Goal: Task Accomplishment & Management: Use online tool/utility

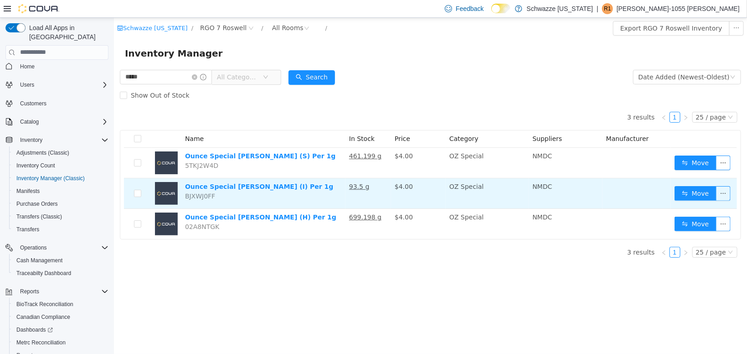
scroll to position [91, 0]
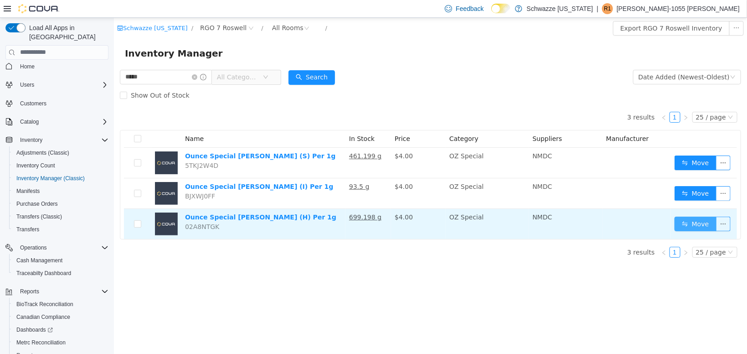
click at [693, 221] on button "Move" at bounding box center [695, 223] width 42 height 15
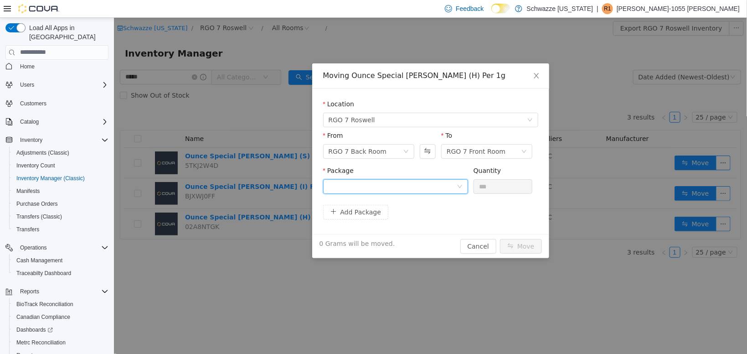
click at [456, 188] on icon "icon: down" at bounding box center [458, 185] width 5 height 5
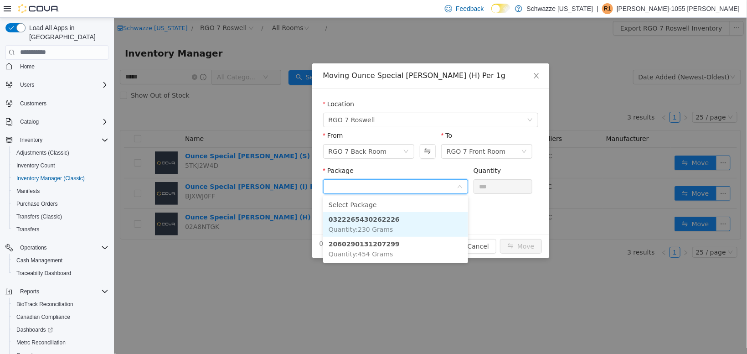
click at [412, 230] on li "0322265430262226 Quantity : 230 Grams" at bounding box center [395, 223] width 145 height 25
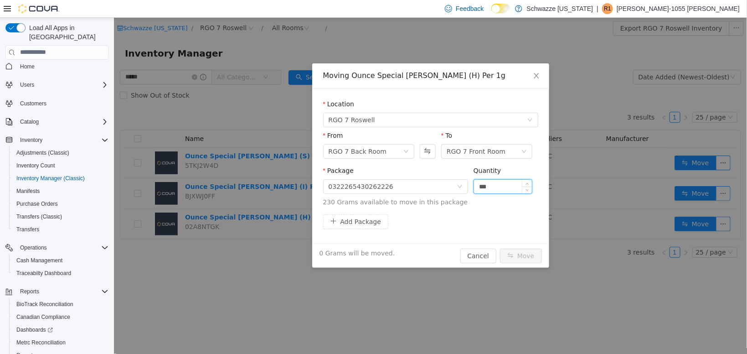
click at [502, 190] on input "***" at bounding box center [502, 186] width 58 height 14
type input "*****"
click at [520, 256] on button "Move" at bounding box center [520, 255] width 42 height 15
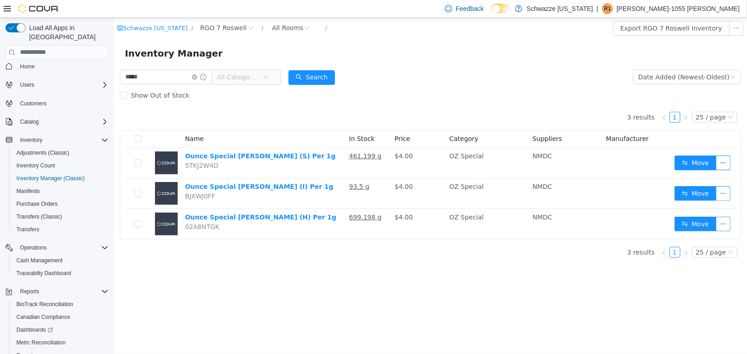
click at [725, 2] on div "Feedback Dark Mode Schwazze [US_STATE] | R1 [PERSON_NAME]-1055 [PERSON_NAME]" at bounding box center [590, 9] width 298 height 18
click at [723, 6] on p "[PERSON_NAME]-1055 [PERSON_NAME]" at bounding box center [677, 8] width 123 height 11
click at [679, 90] on span "Sign Out" at bounding box center [680, 87] width 25 height 9
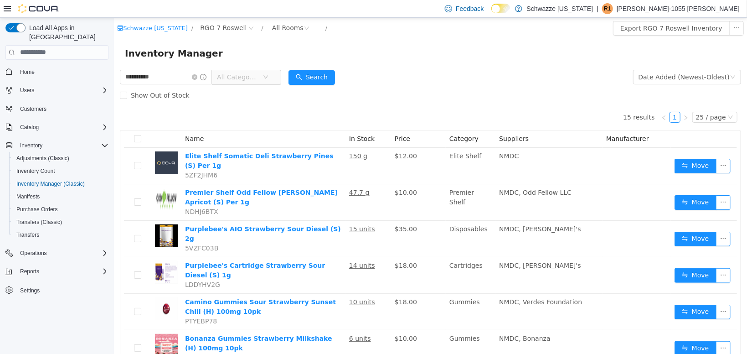
click at [697, 9] on p "[PERSON_NAME]-1055 [PERSON_NAME]" at bounding box center [677, 8] width 123 height 11
click at [674, 88] on span "Sign Out" at bounding box center [680, 87] width 25 height 9
